Goal: Transaction & Acquisition: Purchase product/service

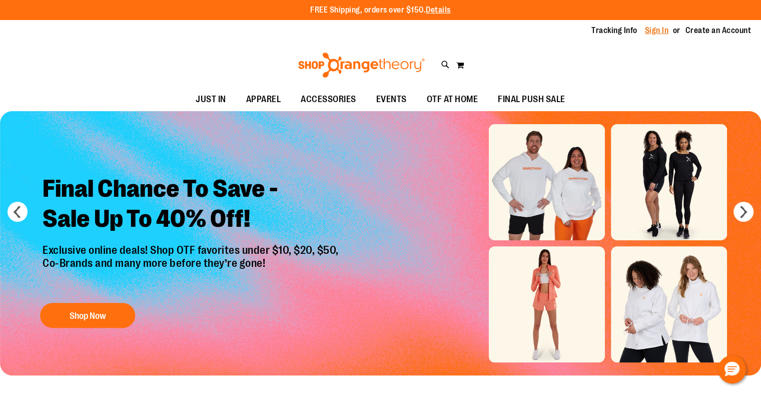
click at [653, 30] on link "Sign In" at bounding box center [657, 30] width 24 height 11
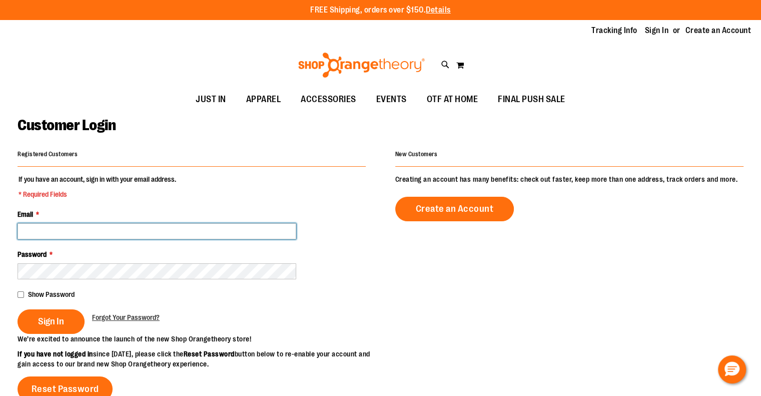
click at [256, 226] on input "Email *" at bounding box center [157, 231] width 279 height 16
paste input "**********"
type input "**********"
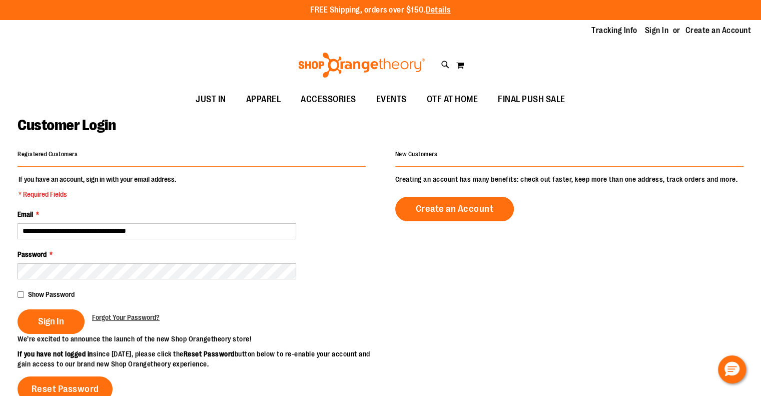
click at [18, 309] on button "Sign In" at bounding box center [51, 321] width 67 height 25
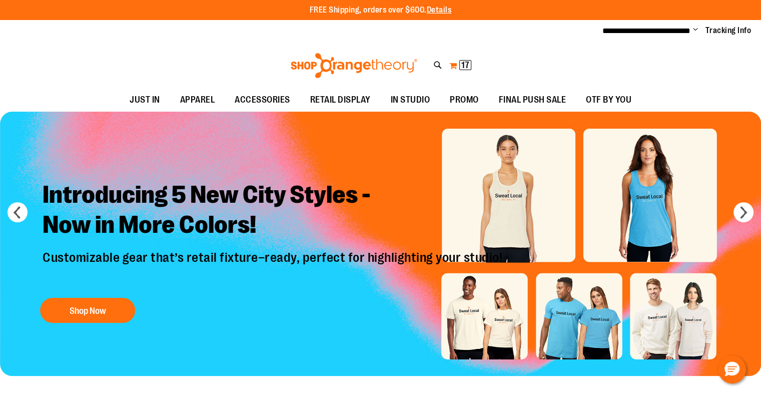
click at [466, 68] on span "17" at bounding box center [465, 65] width 8 height 10
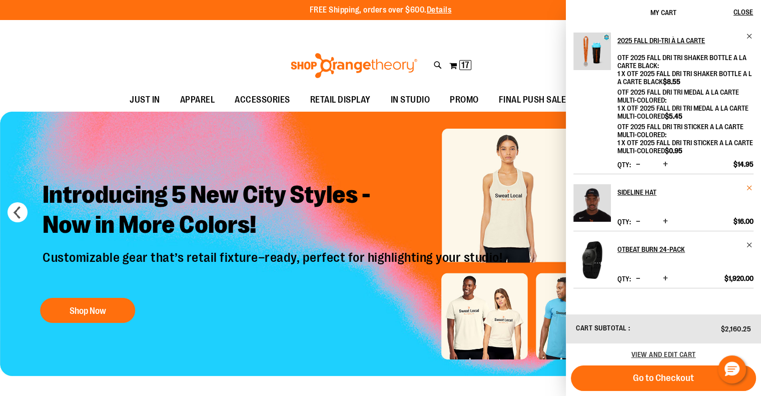
click at [748, 189] on span "Remove item" at bounding box center [750, 188] width 8 height 8
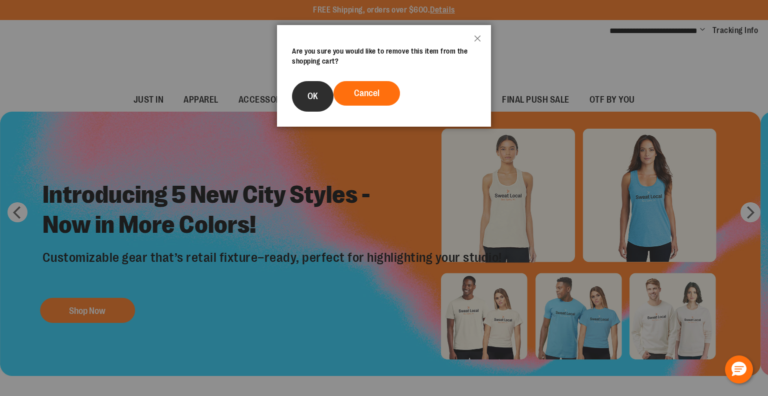
click at [318, 95] on button "OK" at bounding box center [313, 96] width 42 height 31
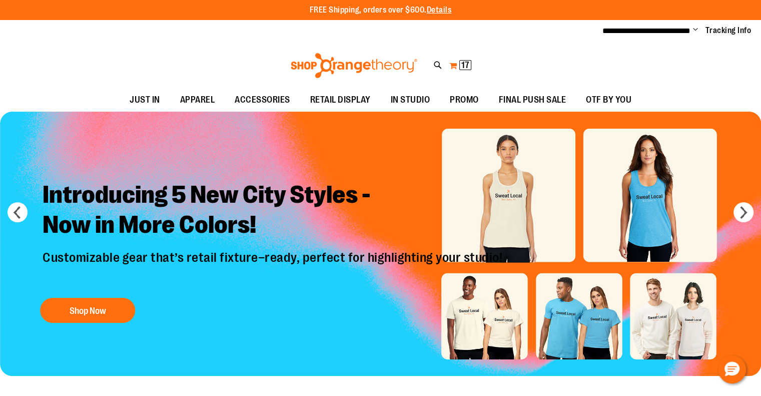
click at [466, 64] on span "17" at bounding box center [465, 65] width 8 height 10
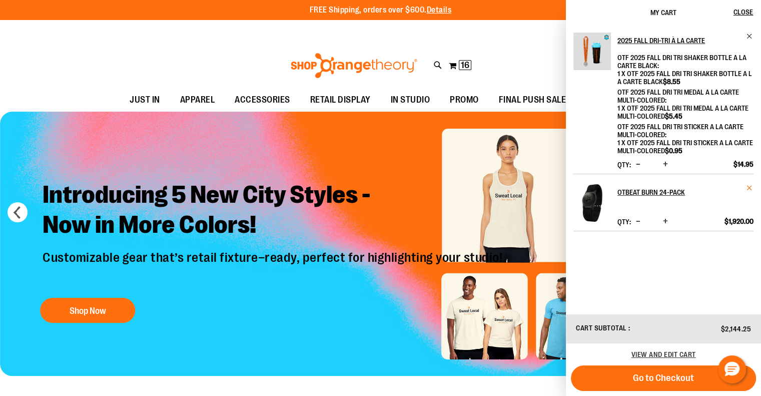
click at [748, 187] on span "Remove item" at bounding box center [750, 188] width 8 height 8
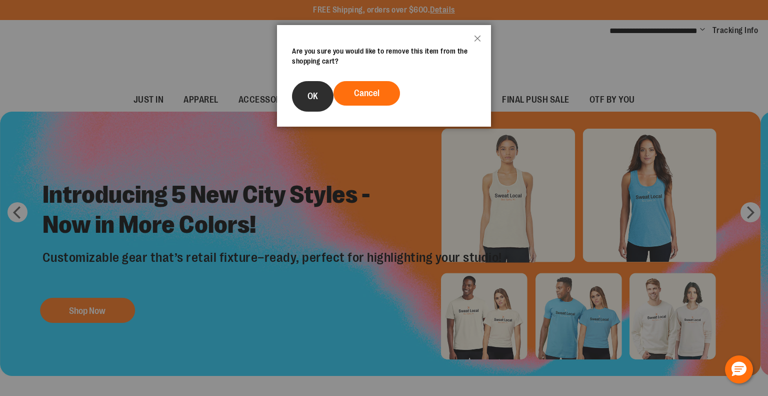
click at [308, 97] on span "OK" at bounding box center [313, 96] width 11 height 10
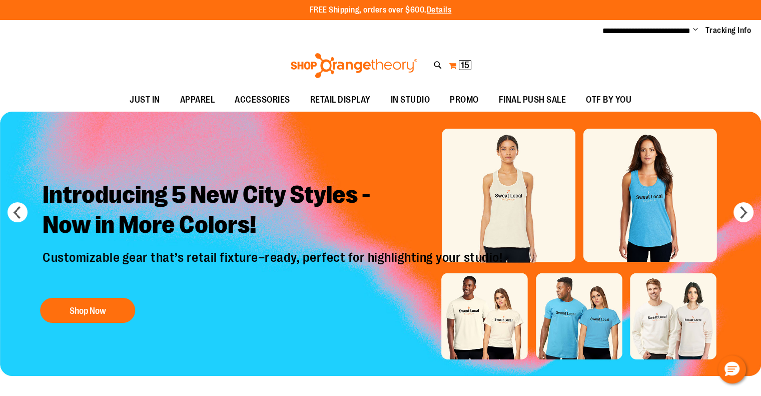
click at [466, 64] on span "15" at bounding box center [465, 65] width 9 height 10
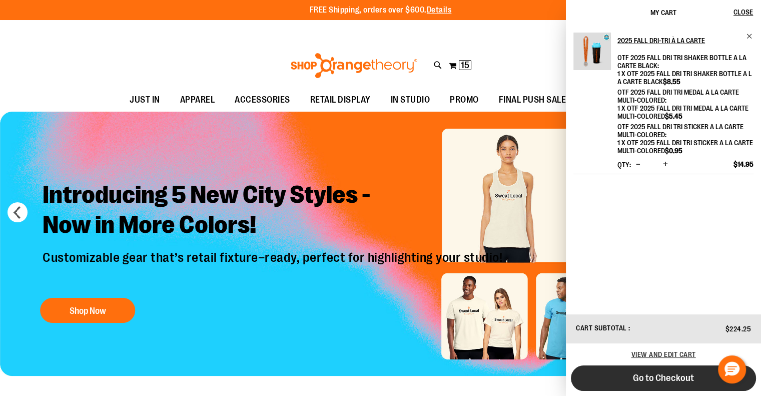
click at [676, 379] on span "Go to Checkout" at bounding box center [663, 377] width 61 height 11
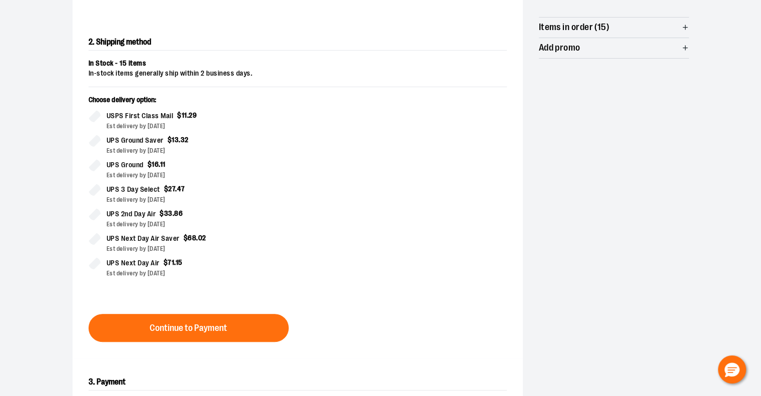
scroll to position [200, 0]
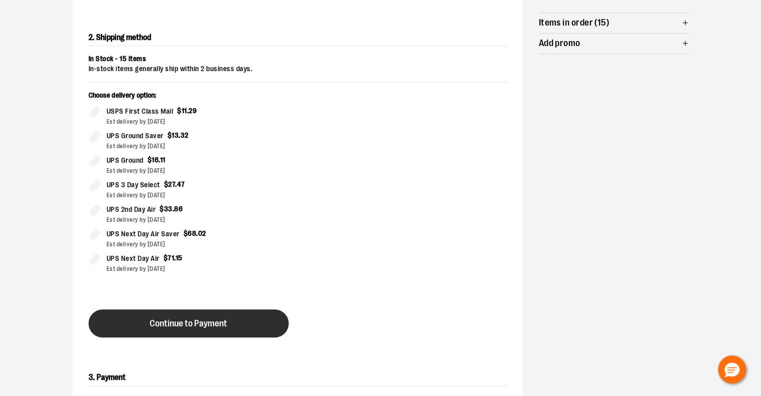
click at [216, 320] on span "Continue to Payment" at bounding box center [189, 324] width 78 height 10
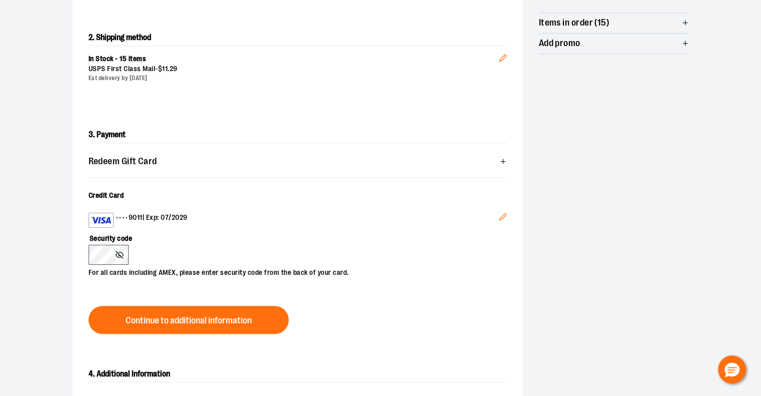
click at [505, 216] on icon "Edit" at bounding box center [503, 217] width 8 height 8
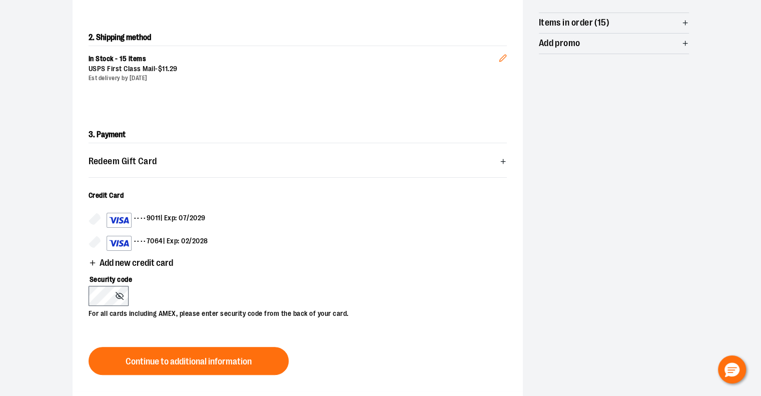
drag, startPoint x: 201, startPoint y: 241, endPoint x: 212, endPoint y: 205, distance: 38.3
click at [201, 240] on div "•••• 7064 | Exp: 02/2028" at bounding box center [158, 243] width 102 height 15
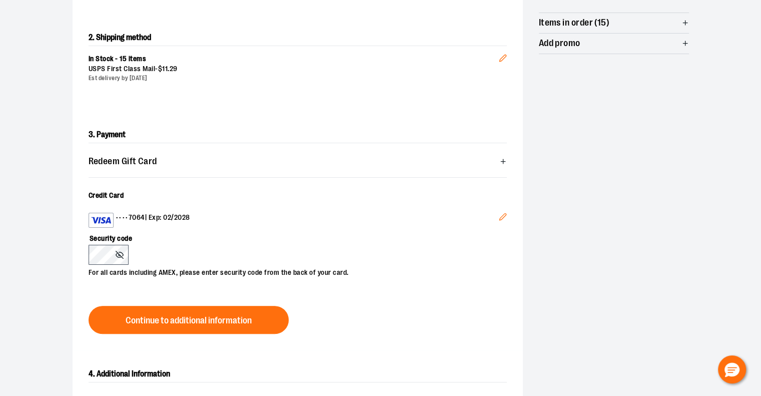
click at [132, 312] on button "Continue to additional information" at bounding box center [189, 320] width 200 height 28
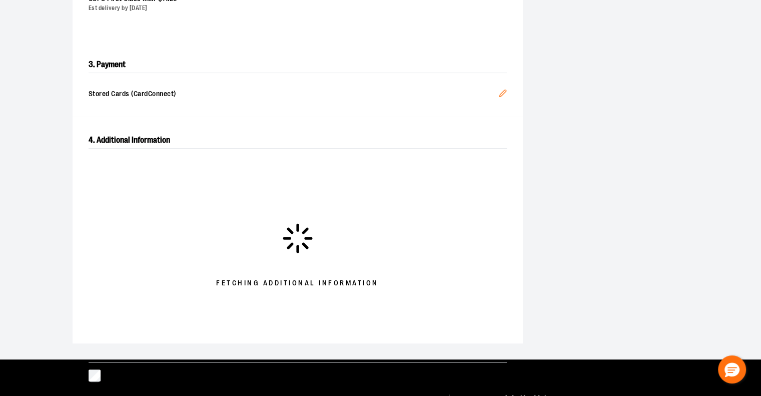
scroll to position [300, 0]
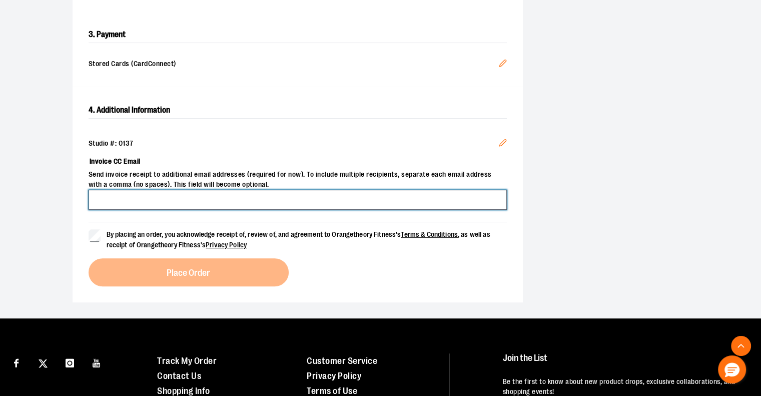
click at [209, 199] on input "Invoice CC Email" at bounding box center [298, 200] width 418 height 20
click at [152, 198] on input "**********" at bounding box center [298, 200] width 418 height 20
type input "**********"
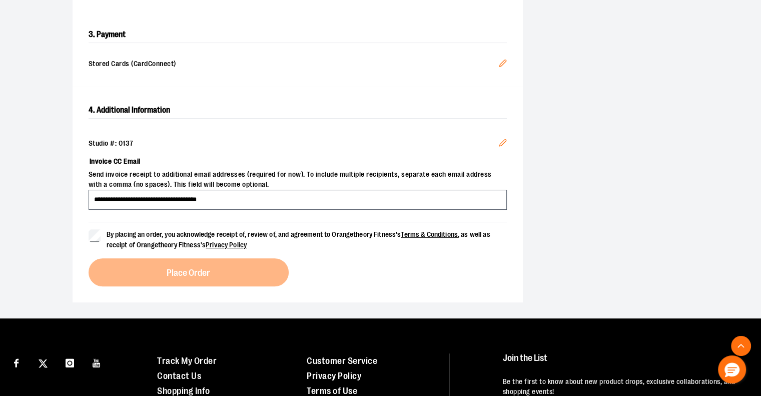
click at [140, 236] on span "By placing an order, you acknowledge receipt of, review of, and agreement to Or…" at bounding box center [299, 239] width 384 height 19
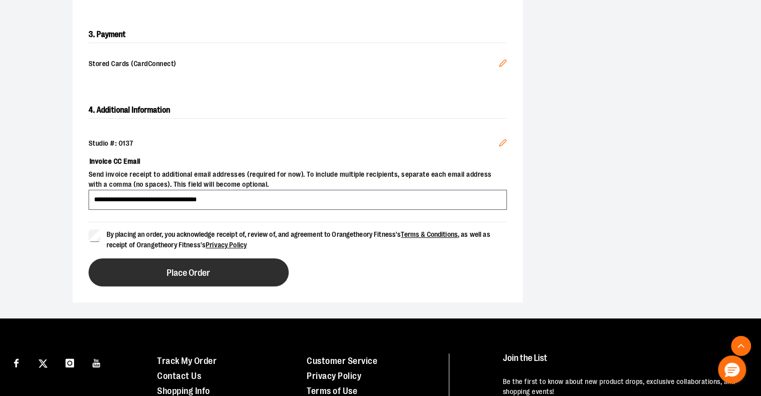
click at [154, 269] on button "Place Order" at bounding box center [189, 272] width 200 height 28
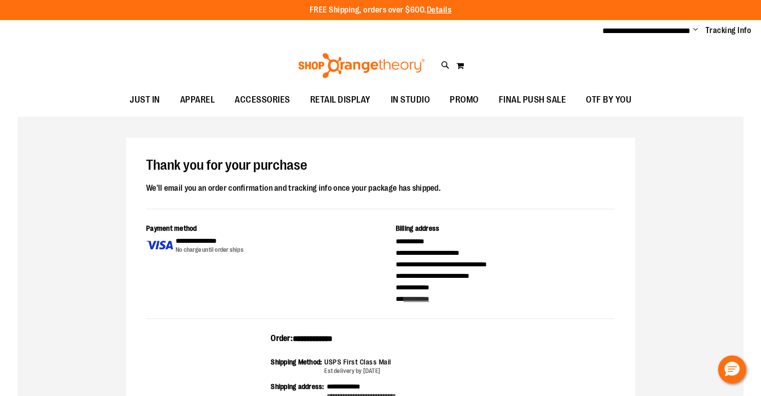
drag, startPoint x: 364, startPoint y: 340, endPoint x: 267, endPoint y: 338, distance: 96.6
copy div "**********"
click at [518, 182] on div "We'll email you an order confirmation and tracking info once your package has s…" at bounding box center [380, 188] width 469 height 13
drag, startPoint x: 697, startPoint y: 28, endPoint x: 688, endPoint y: 36, distance: 12.4
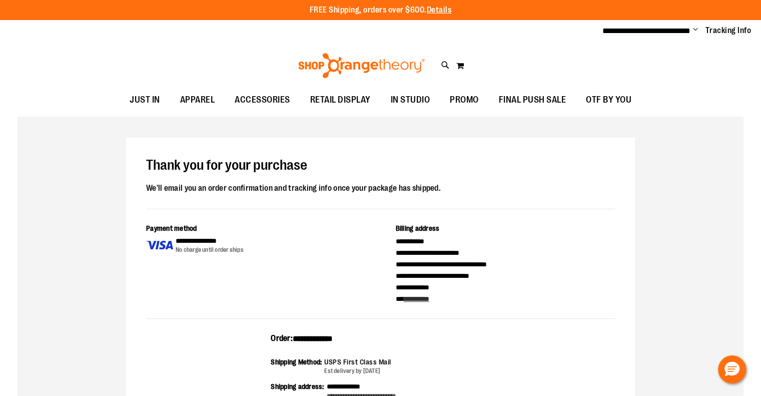
click at [697, 28] on span "Change" at bounding box center [695, 31] width 5 height 10
click at [654, 65] on link "Sign Out" at bounding box center [660, 67] width 88 height 19
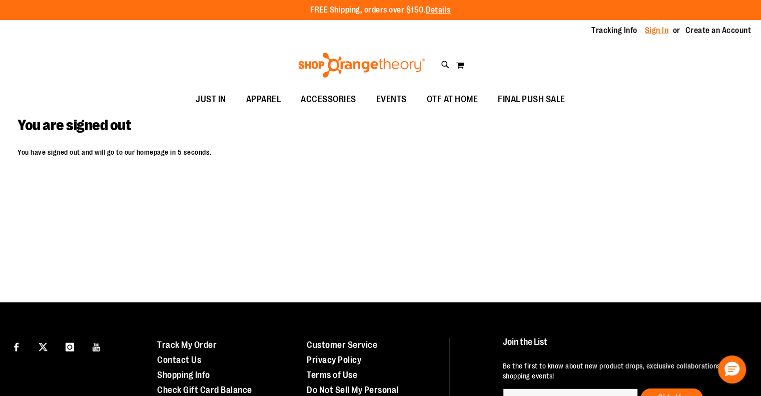
click at [655, 29] on link "Sign In" at bounding box center [657, 30] width 24 height 11
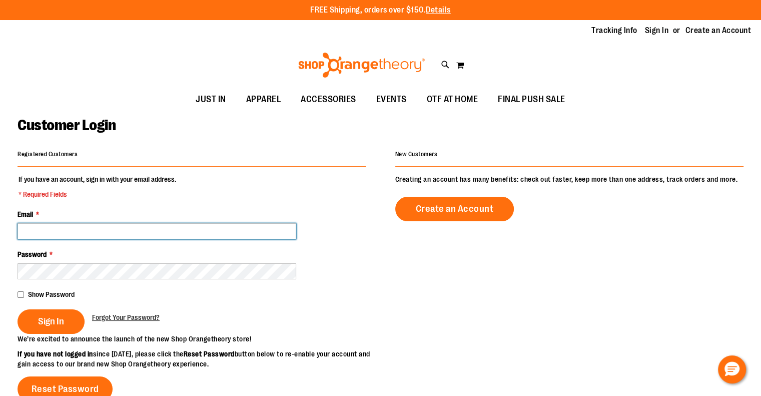
drag, startPoint x: 232, startPoint y: 230, endPoint x: 228, endPoint y: 225, distance: 6.0
click at [232, 230] on input "Email *" at bounding box center [157, 231] width 279 height 16
paste input "**********"
click at [148, 237] on input "**********" at bounding box center [157, 231] width 279 height 16
type input "**********"
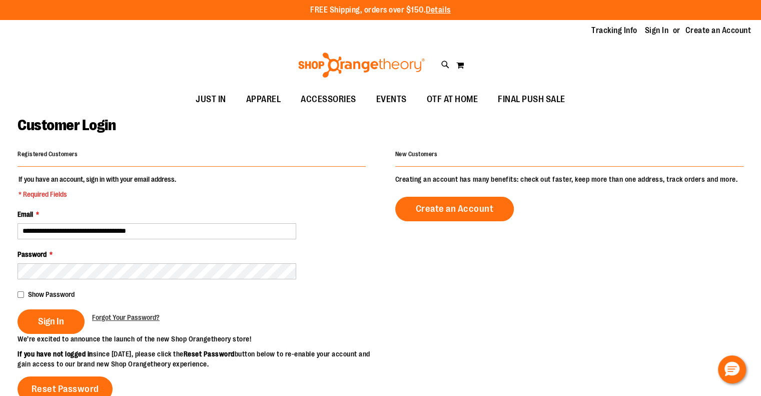
click at [18, 309] on button "Sign In" at bounding box center [51, 321] width 67 height 25
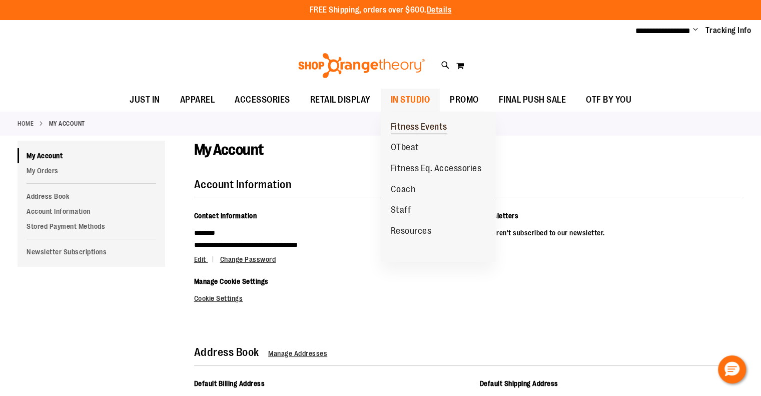
click at [410, 126] on span "Fitness Events" at bounding box center [419, 128] width 57 height 13
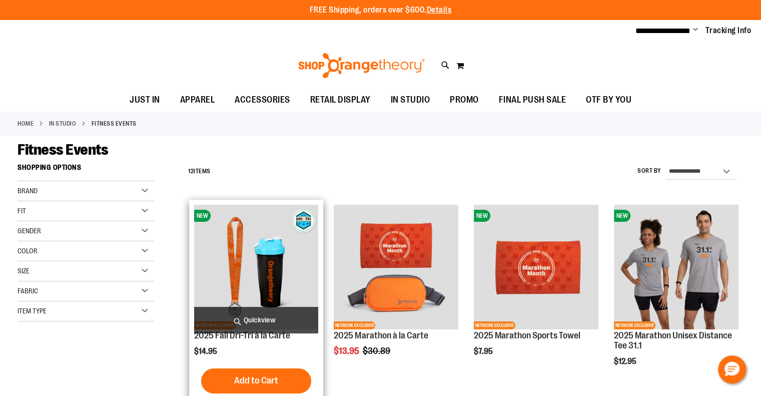
click at [260, 264] on img "product" at bounding box center [256, 267] width 125 height 125
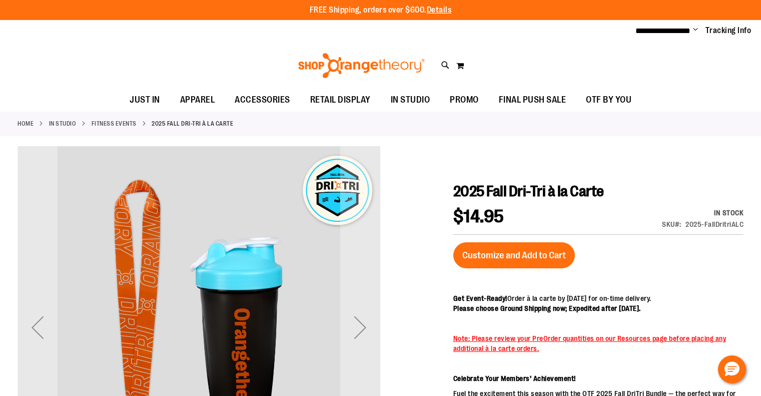
click at [516, 260] on button "Customize and Add to Cart" at bounding box center [514, 255] width 122 height 26
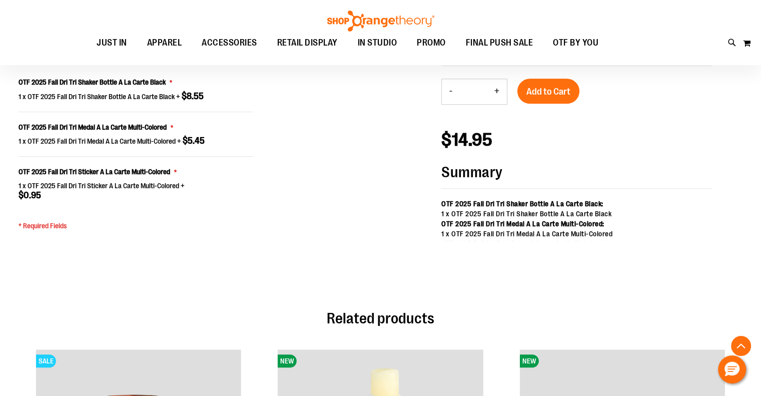
scroll to position [803, 0]
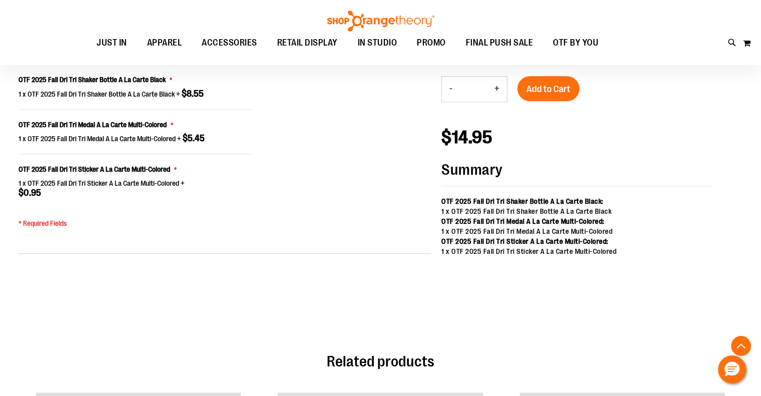
click at [497, 85] on button "+" at bounding box center [497, 89] width 20 height 25
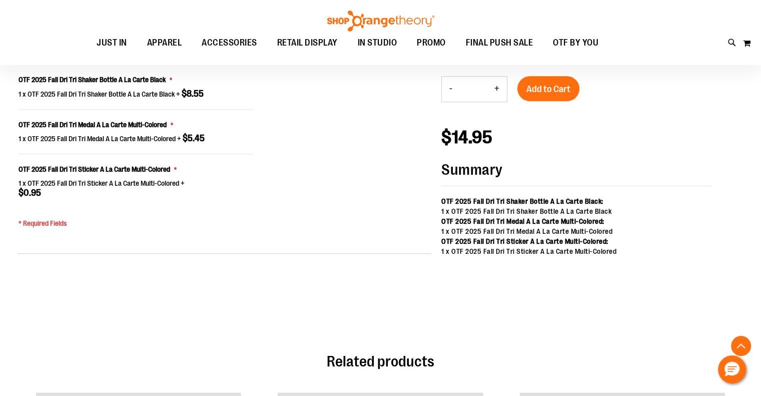
click at [497, 85] on button "+" at bounding box center [497, 89] width 20 height 25
type input "*"
click at [539, 86] on span "Add to Cart" at bounding box center [548, 89] width 44 height 11
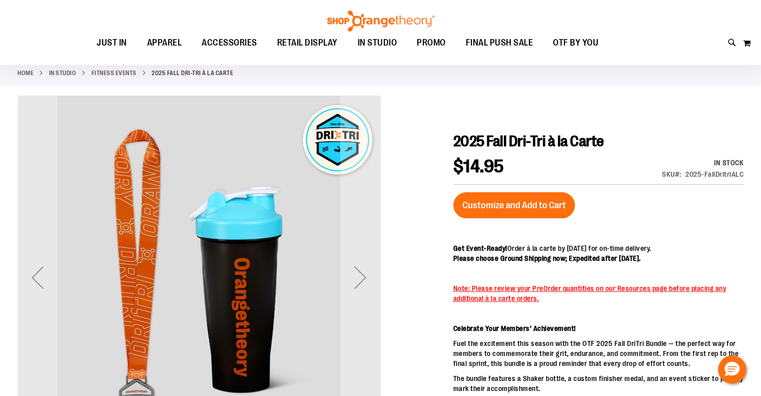
scroll to position [0, 0]
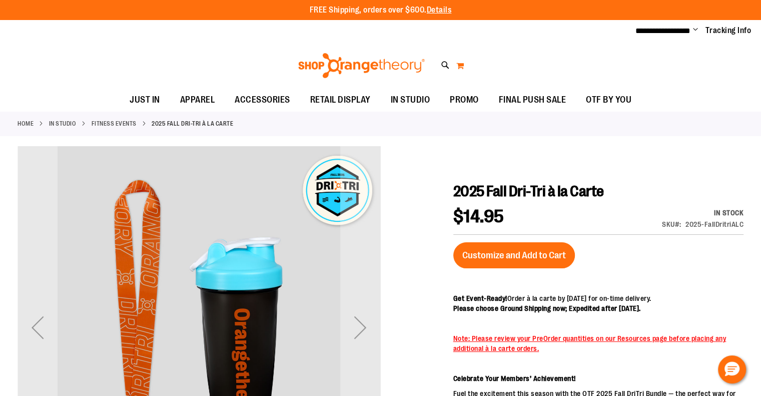
click at [461, 65] on button "My Cart 0" at bounding box center [460, 66] width 9 height 16
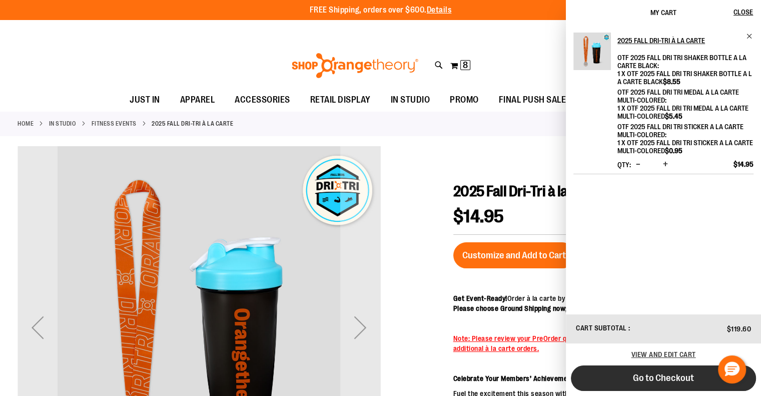
click at [663, 375] on span "Go to Checkout" at bounding box center [663, 377] width 61 height 11
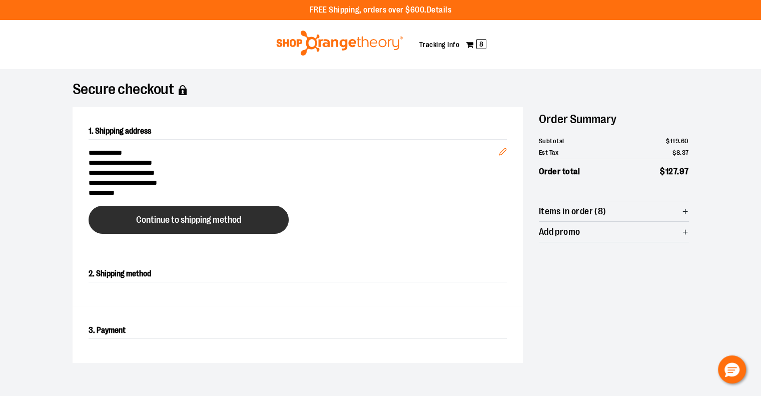
click at [191, 220] on span "Continue to shipping method" at bounding box center [188, 220] width 105 height 10
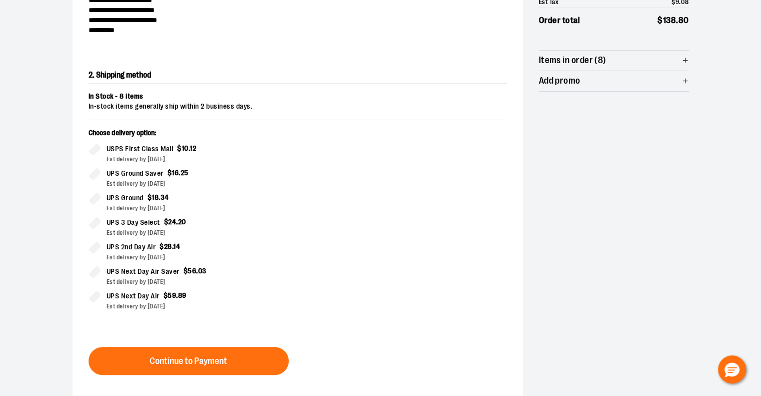
scroll to position [171, 0]
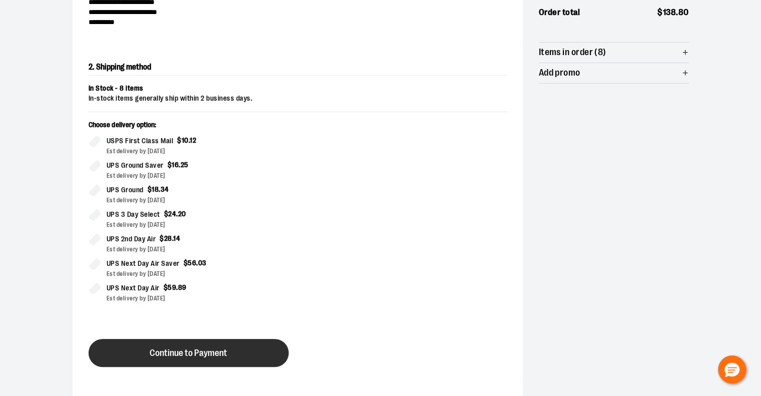
click at [215, 358] on button "Continue to Payment" at bounding box center [189, 353] width 200 height 28
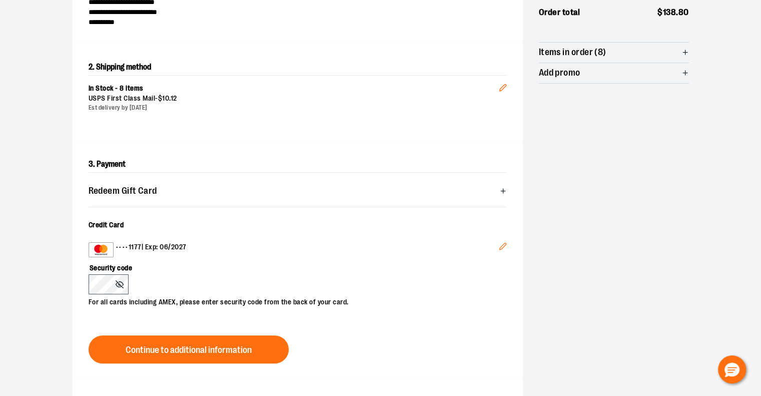
click at [499, 246] on icon "Edit" at bounding box center [503, 246] width 8 height 8
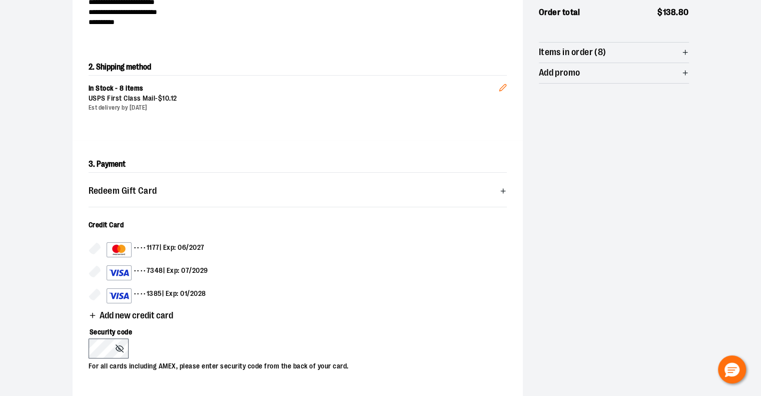
click at [194, 295] on div "•••• 1385 | Exp: 01/2028" at bounding box center [157, 295] width 100 height 15
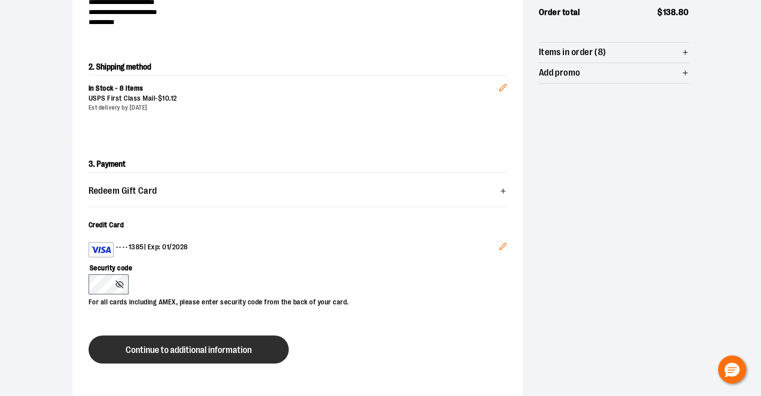
click at [171, 348] on span "Continue to additional information" at bounding box center [189, 350] width 126 height 10
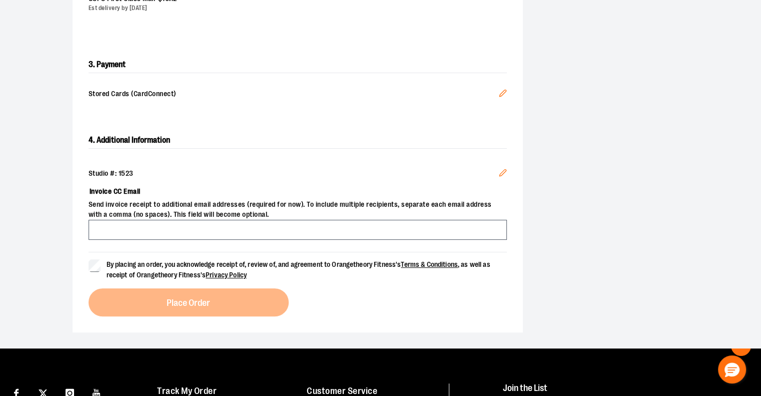
scroll to position [271, 0]
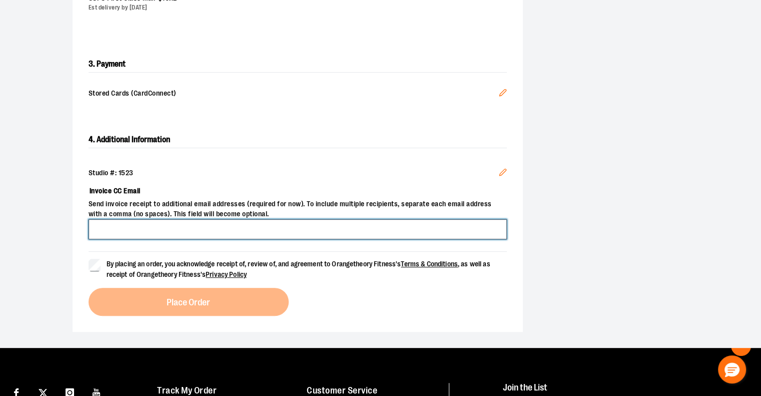
click at [284, 228] on input "Invoice CC Email" at bounding box center [298, 229] width 418 height 20
click at [154, 226] on input "**********" at bounding box center [298, 229] width 418 height 20
type input "**********"
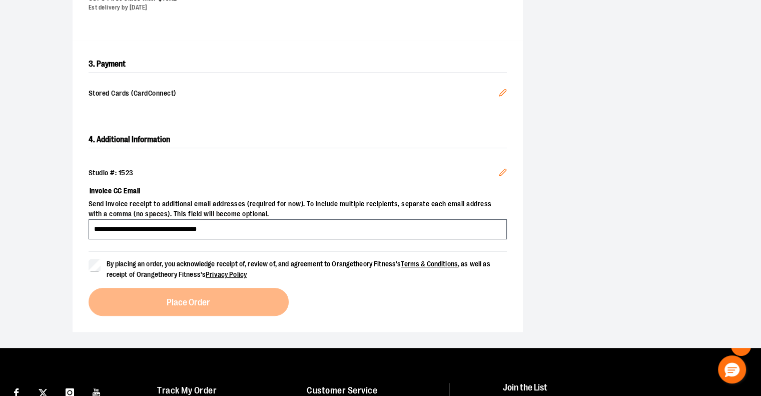
click at [158, 259] on span "By placing an order, you acknowledge receipt of, review of, and agreement to Or…" at bounding box center [307, 269] width 400 height 21
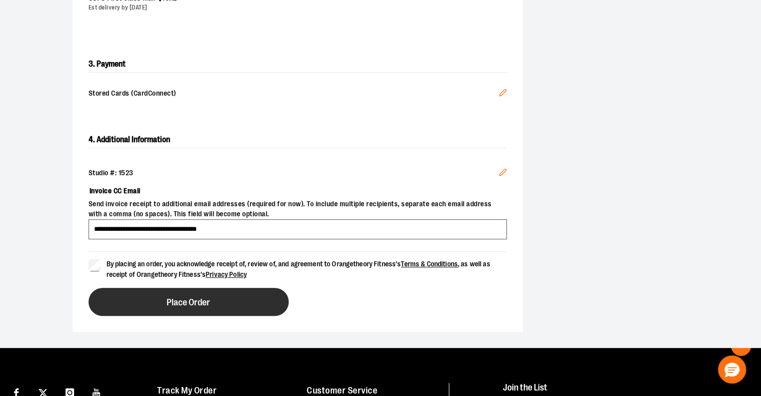
click at [165, 299] on button "Place Order" at bounding box center [189, 302] width 200 height 28
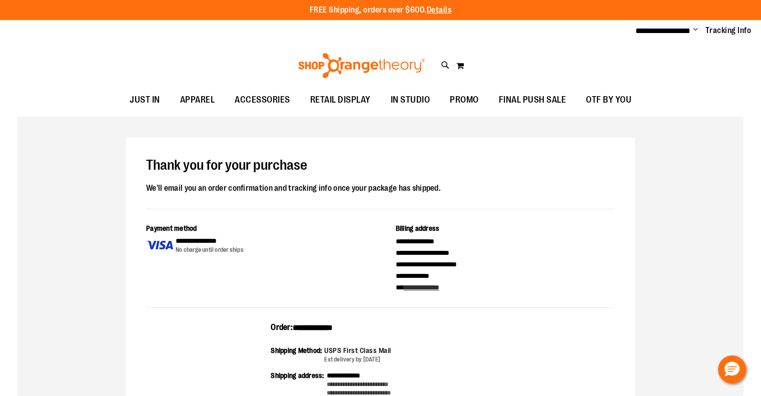
drag, startPoint x: 358, startPoint y: 322, endPoint x: 258, endPoint y: 328, distance: 99.7
copy div "**********"
drag, startPoint x: 660, startPoint y: 88, endPoint x: 678, endPoint y: 60, distance: 34.0
click at [660, 89] on ul "JUST IN JUST IN Balanced Basics New for Women New for Men New Accessories New B…" at bounding box center [380, 100] width 761 height 23
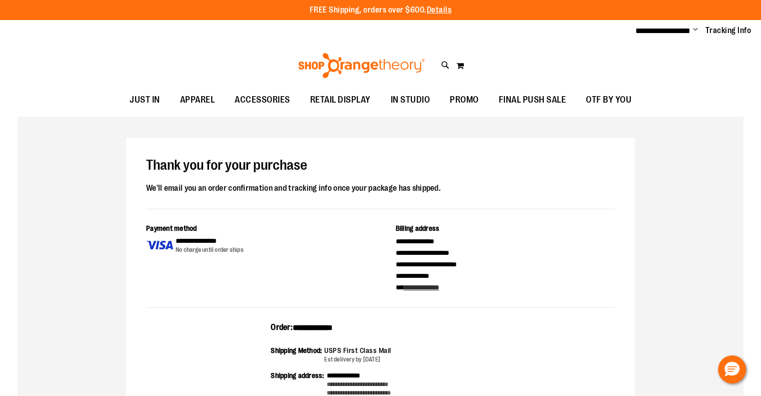
click at [694, 29] on span "Change" at bounding box center [695, 31] width 5 height 10
click at [663, 67] on link "Sign Out" at bounding box center [660, 67] width 88 height 19
